Goal: Information Seeking & Learning: Compare options

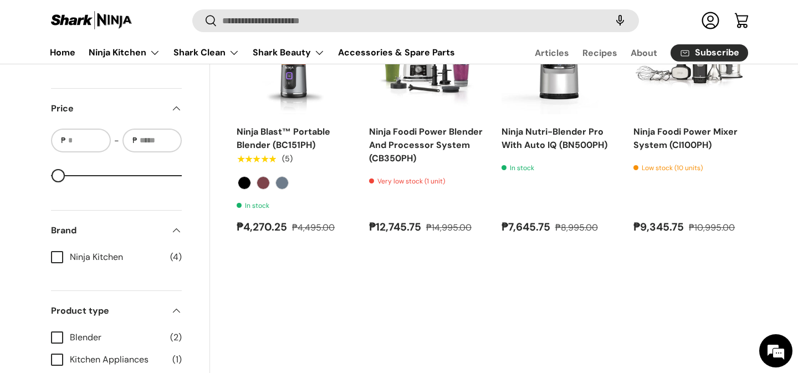
scroll to position [372, 0]
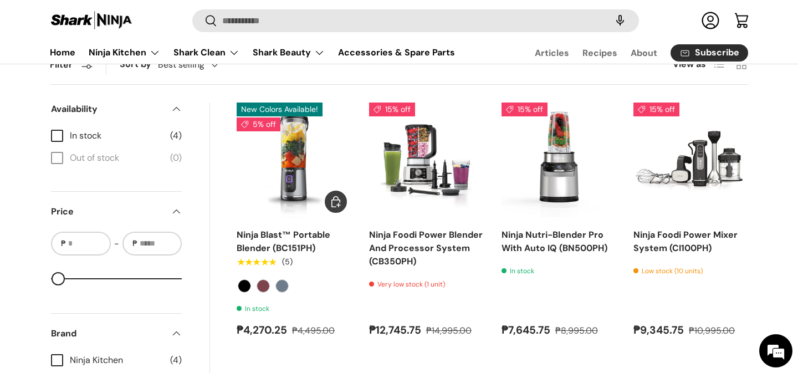
click at [0, 0] on img "Ninja Blast™ Portable Blender (BC151PH)" at bounding box center [0, 0] width 0 height 0
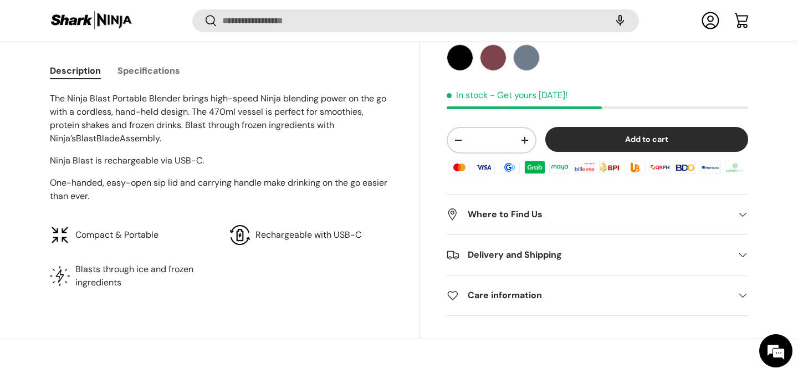
scroll to position [796, 0]
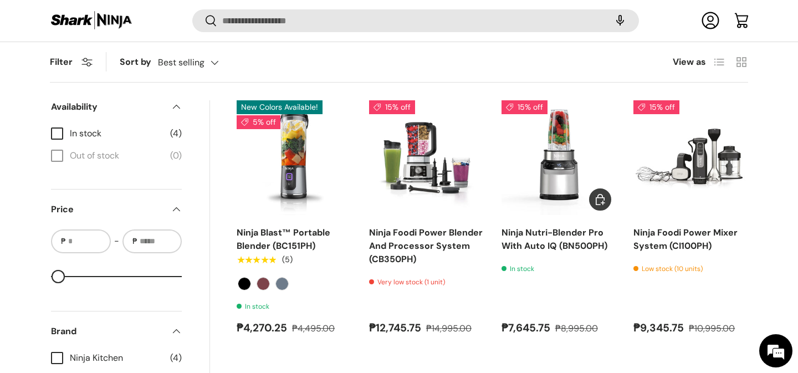
click at [0, 0] on img "Ninja Nutri-Blender Pro With Auto IQ (BN500PH)" at bounding box center [0, 0] width 0 height 0
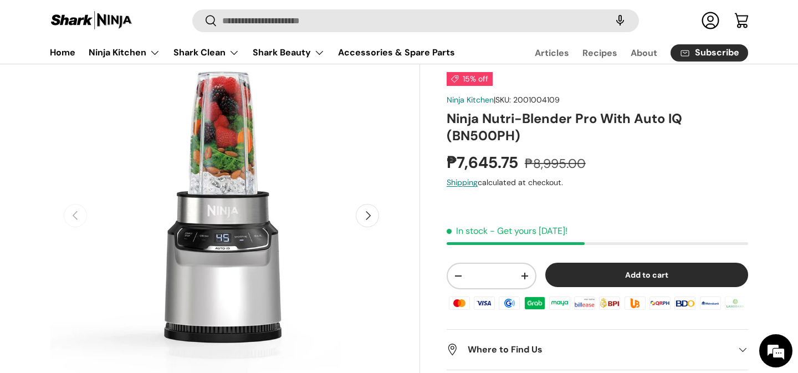
scroll to position [89, 0]
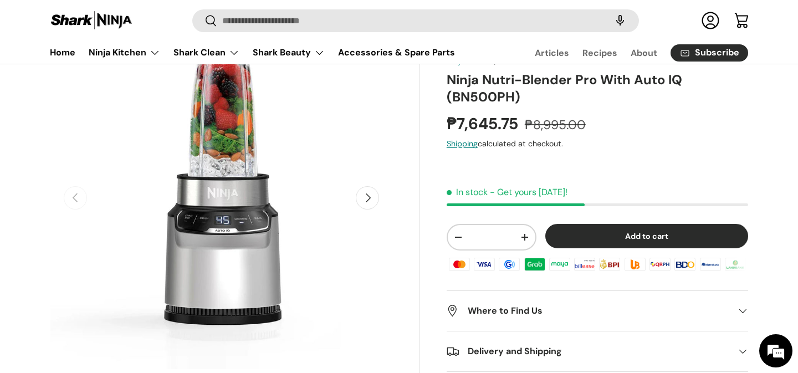
click at [369, 197] on button "Next" at bounding box center [367, 197] width 23 height 23
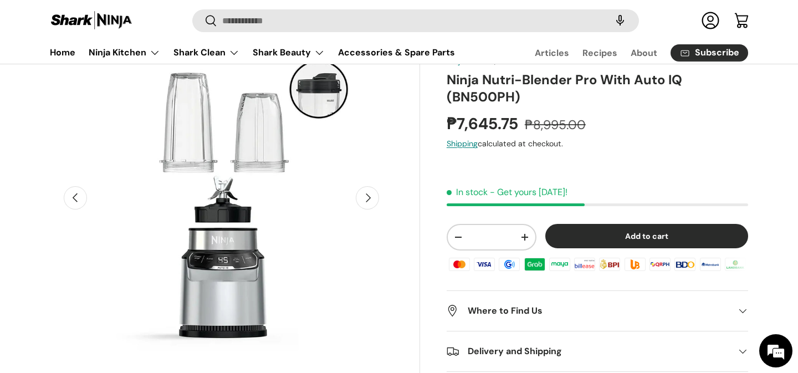
scroll to position [0, 349]
click at [369, 197] on button "Next" at bounding box center [367, 197] width 23 height 23
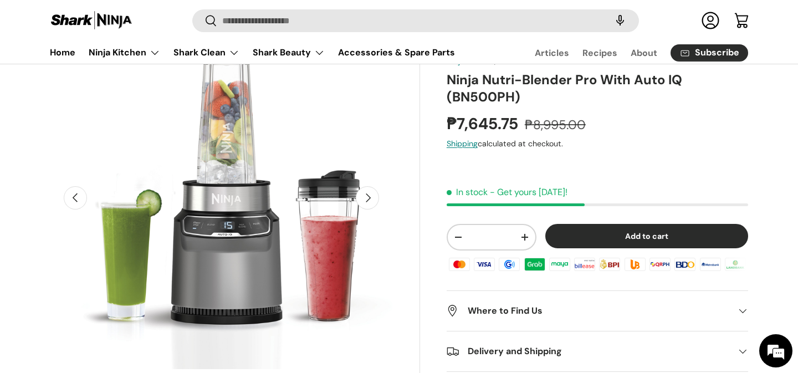
scroll to position [0, 697]
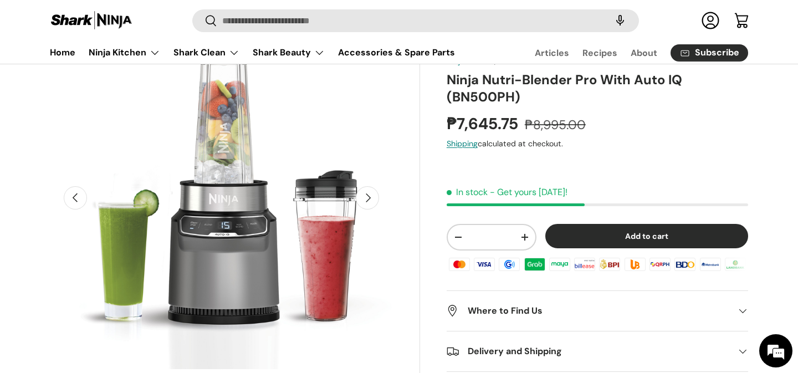
click at [369, 197] on button "Next" at bounding box center [367, 197] width 23 height 23
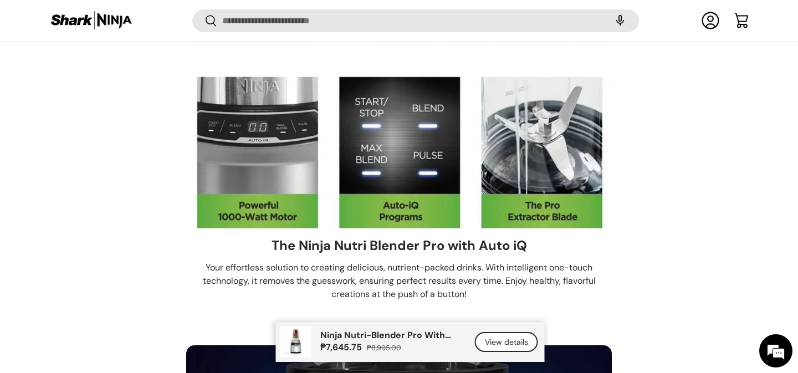
scroll to position [1148, 0]
